Goal: Information Seeking & Learning: Learn about a topic

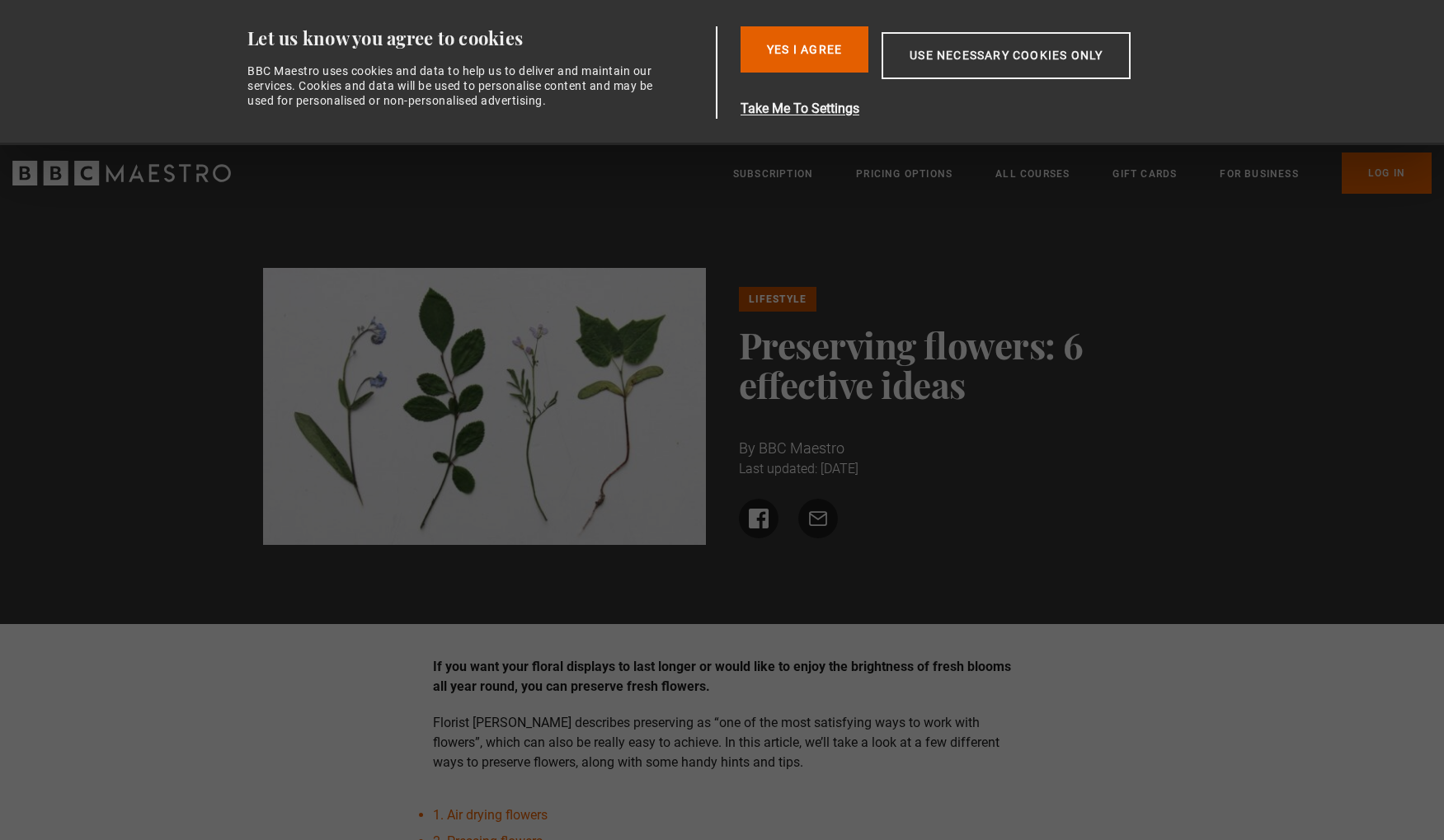
click at [854, 709] on div "If you want your floral displays to last longer or would like to enjoy the brig…" at bounding box center [722, 714] width 605 height 115
click at [863, 761] on p "Florist [PERSON_NAME] describes preserving as “one of the most satisfying ways …" at bounding box center [721, 743] width 578 height 60
click at [480, 820] on link "1. Air drying flowers" at bounding box center [489, 814] width 114 height 16
click at [833, 70] on button "Yes I Agree" at bounding box center [803, 49] width 128 height 46
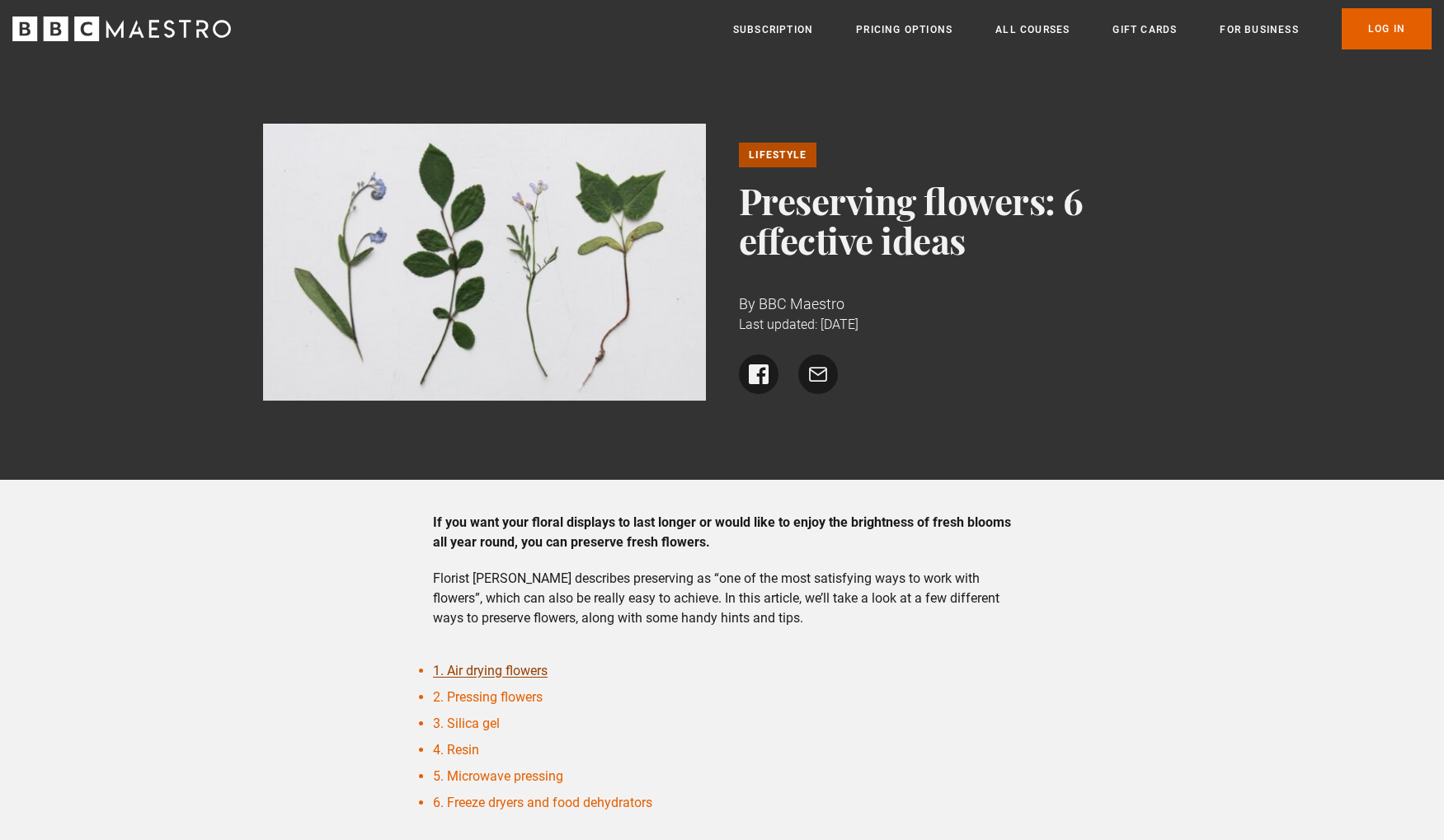
click at [514, 670] on link "1. Air drying flowers" at bounding box center [489, 671] width 114 height 16
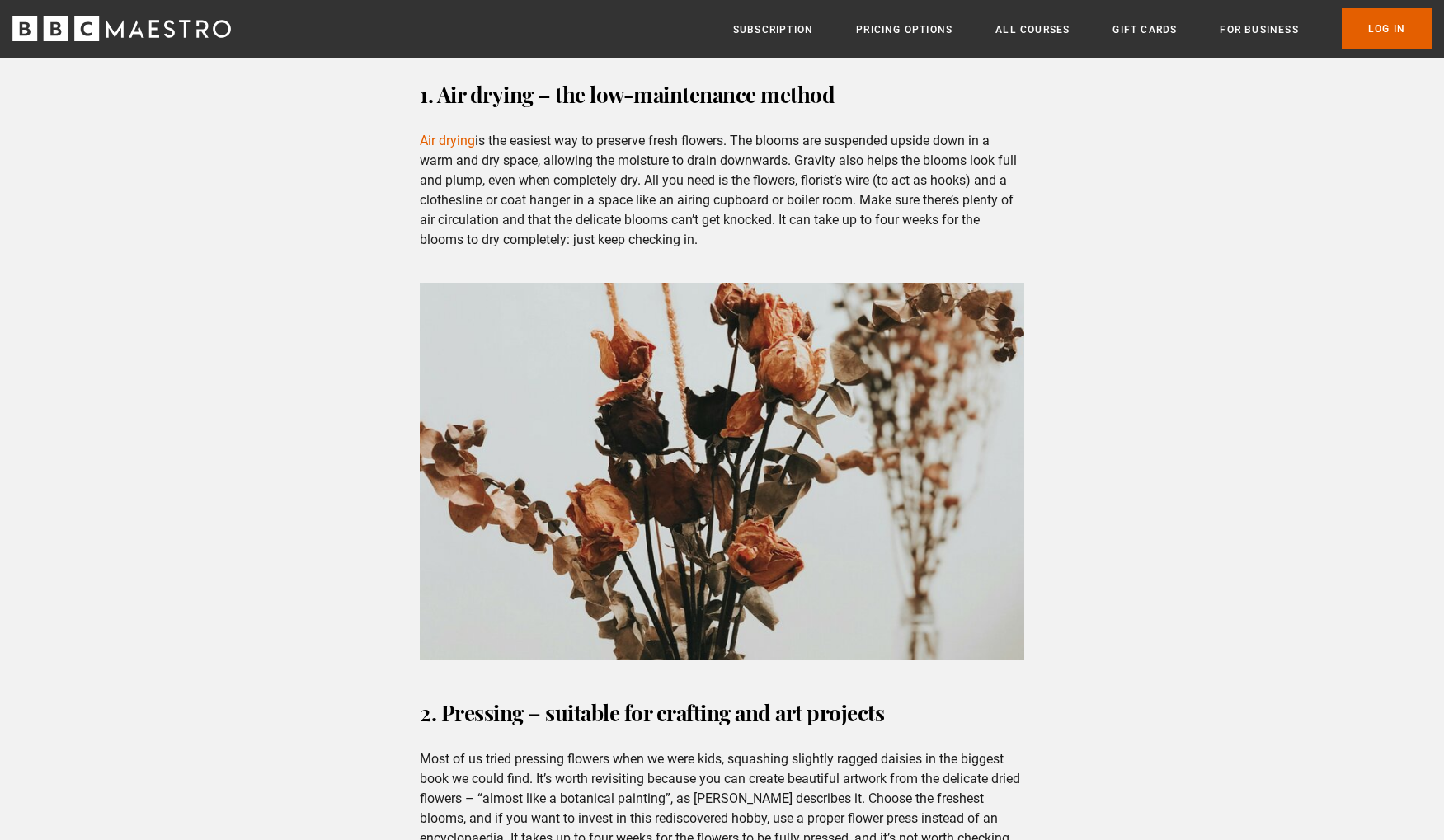
scroll to position [1146, 0]
click at [461, 140] on link "Air drying" at bounding box center [448, 140] width 55 height 16
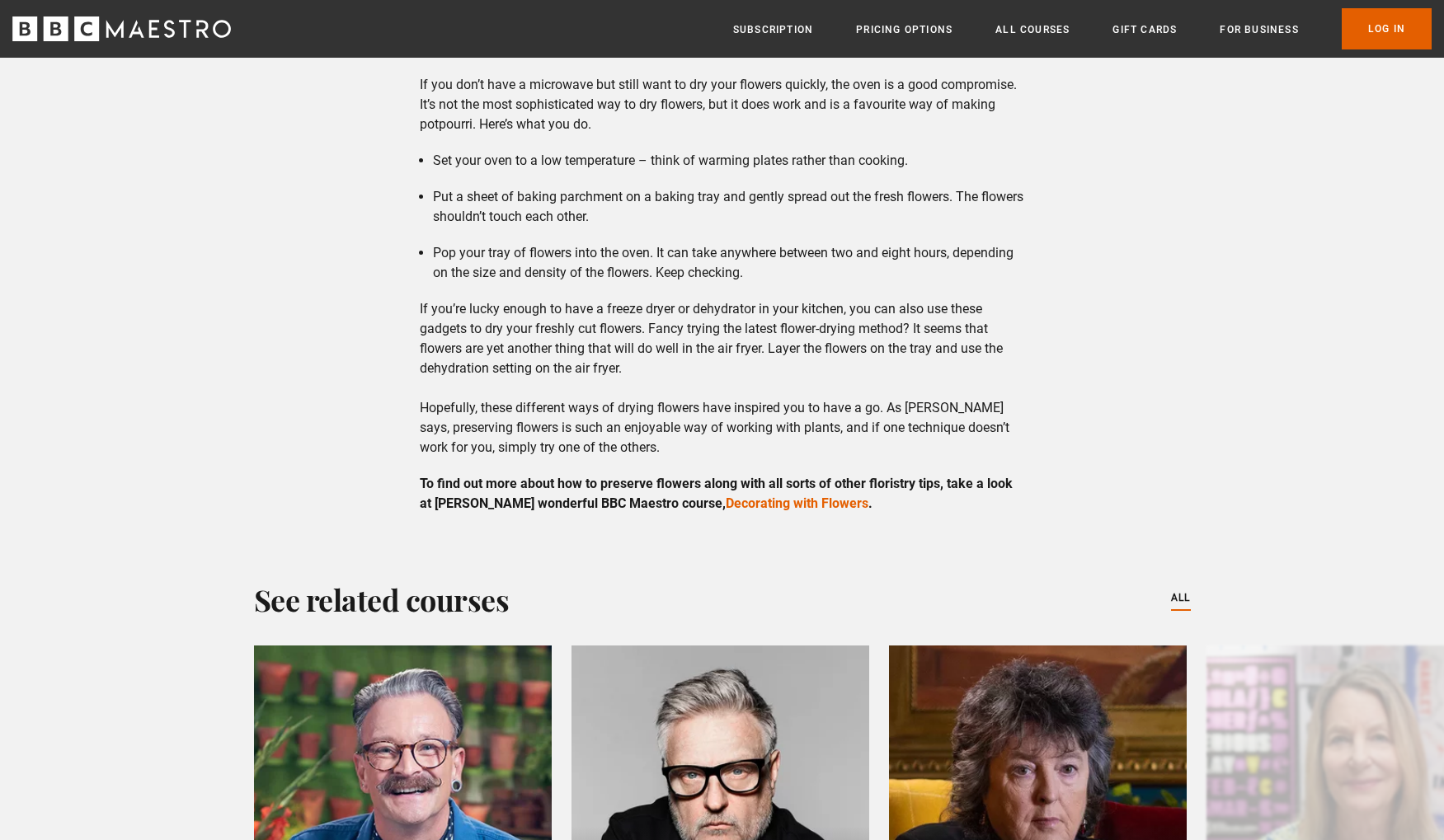
scroll to position [4186, 0]
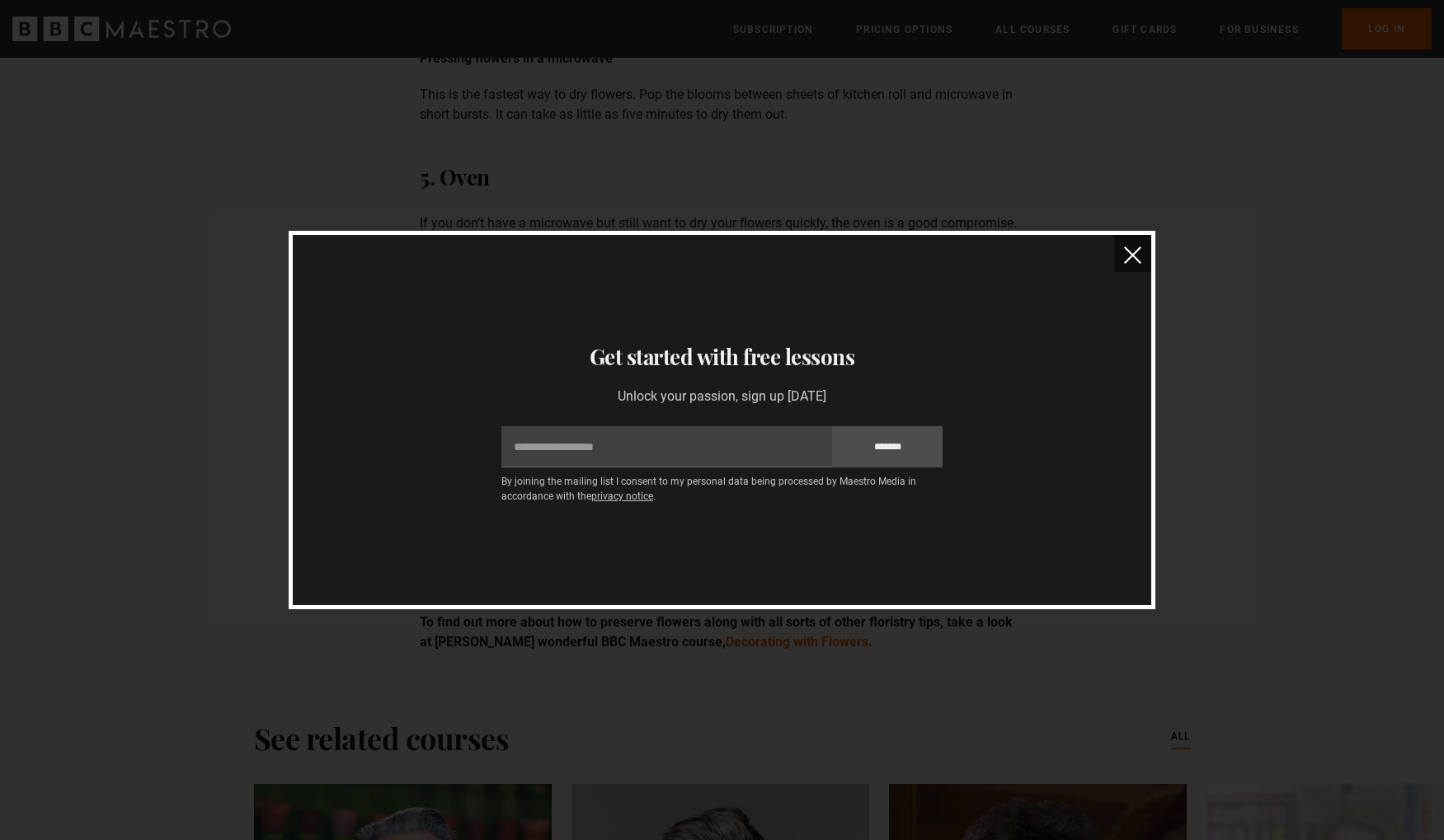
click at [1148, 243] on button "close" at bounding box center [1132, 253] width 37 height 37
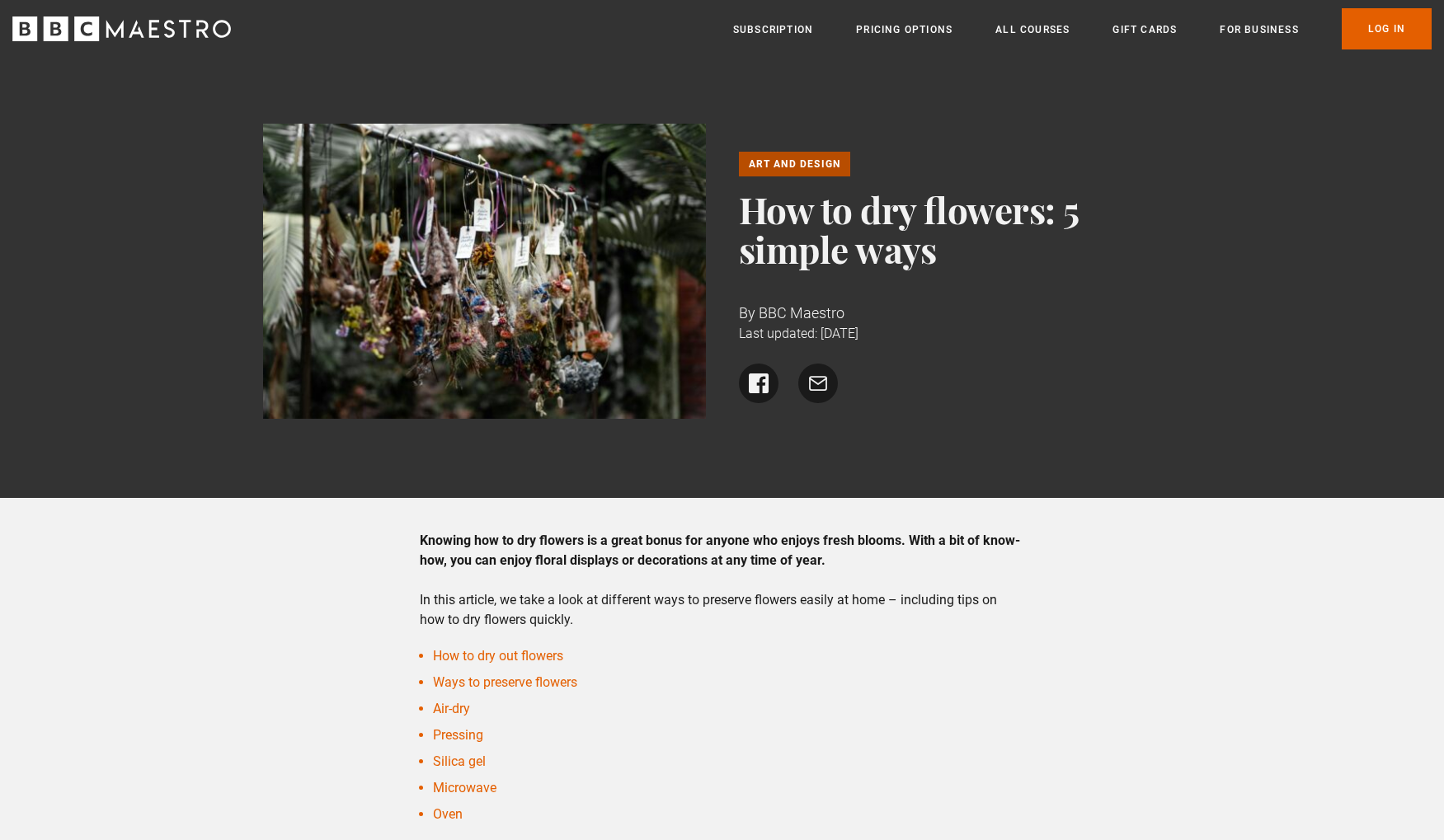
scroll to position [0, 0]
